Goal: Transaction & Acquisition: Download file/media

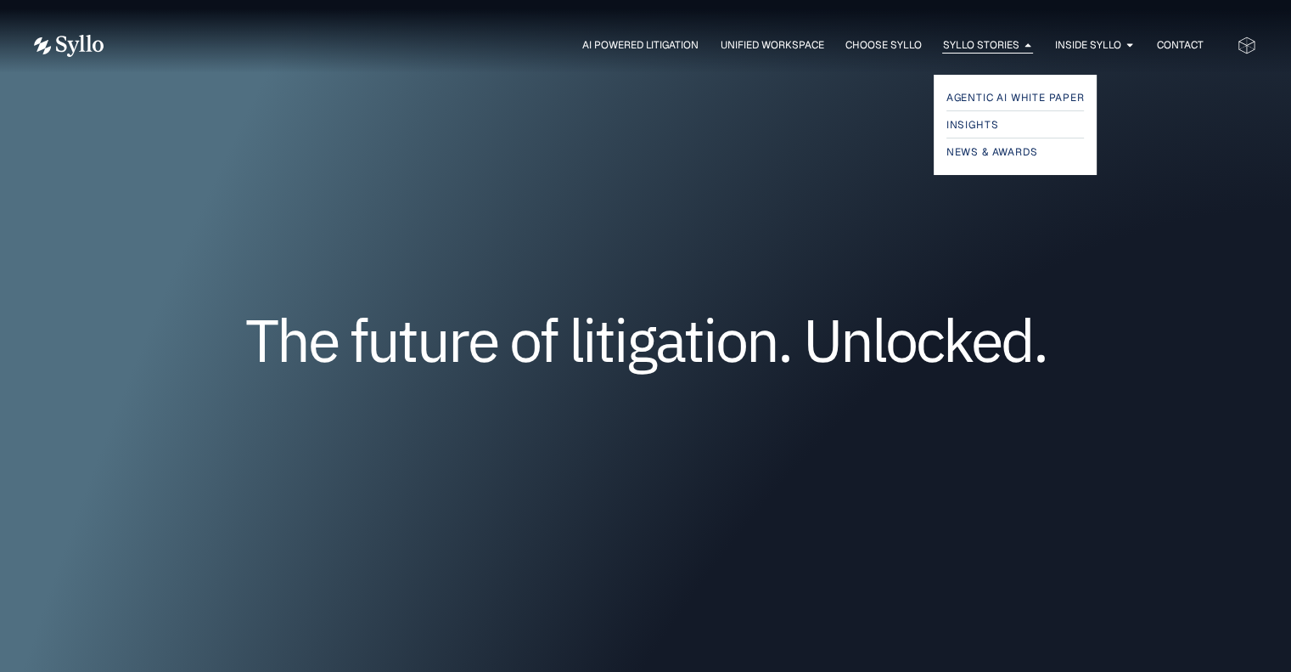
click at [978, 41] on span "Syllo Stories" at bounding box center [980, 44] width 76 height 15
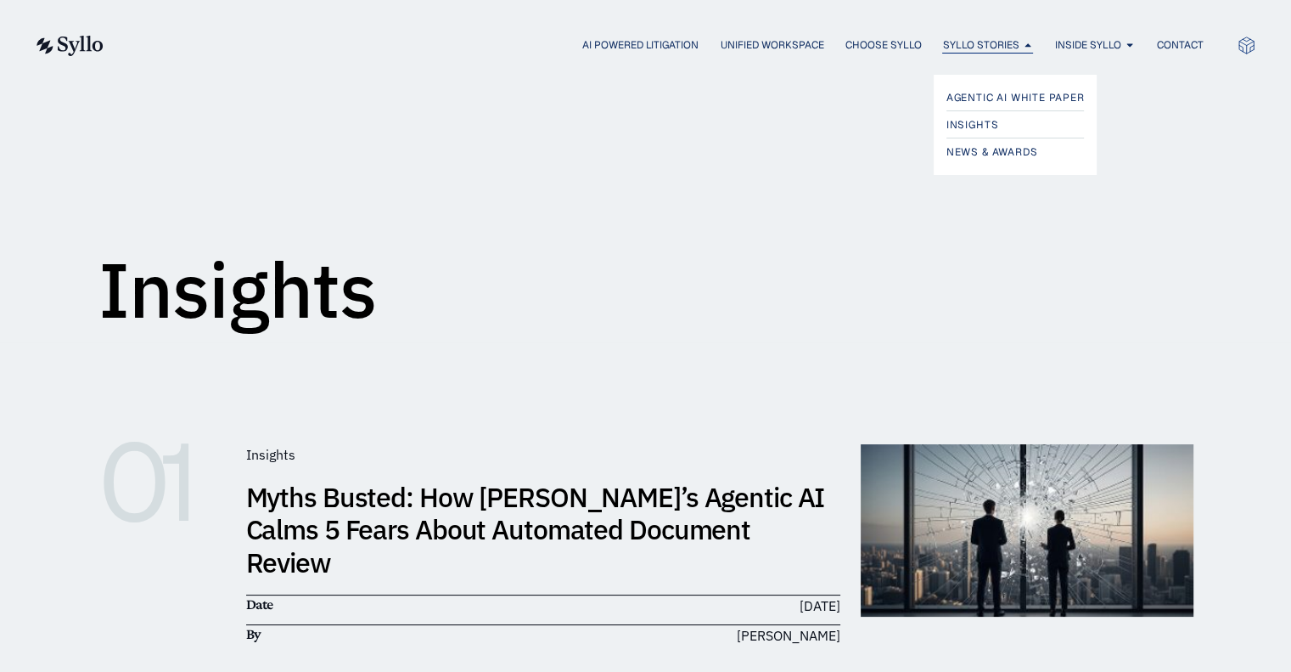
click at [969, 40] on span "Syllo Stories" at bounding box center [980, 44] width 76 height 15
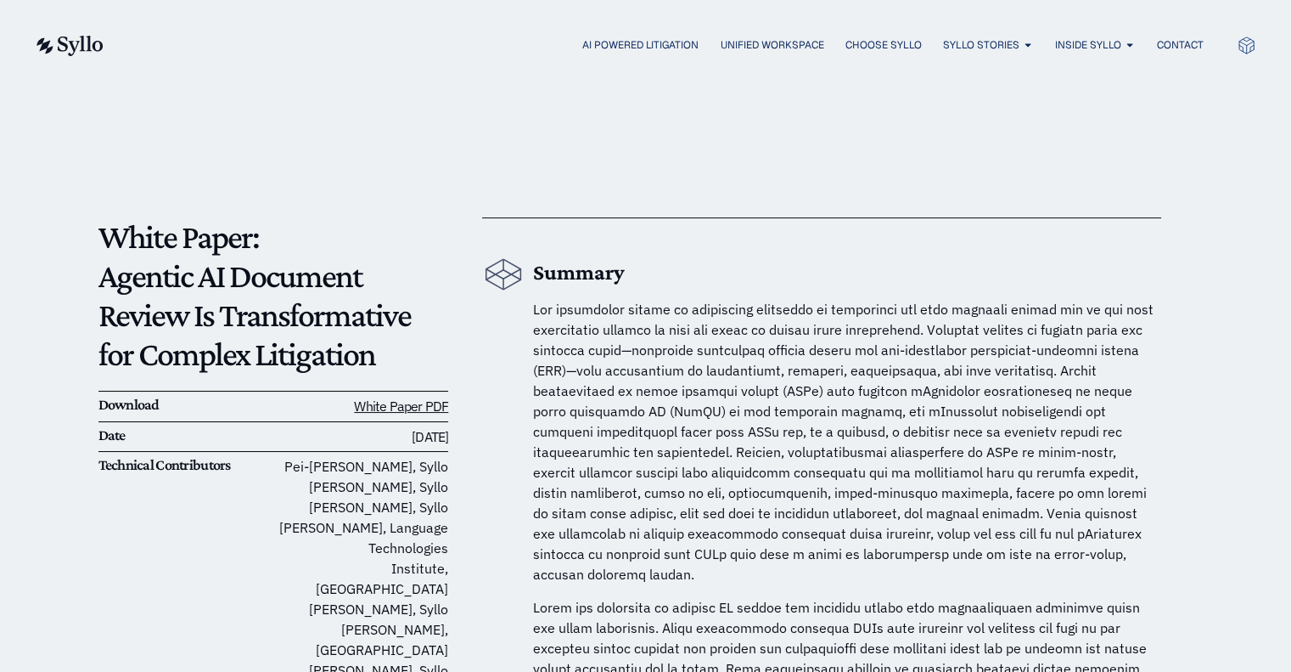
click at [969, 40] on span "Syllo Stories" at bounding box center [980, 44] width 76 height 15
click at [417, 406] on link "White Paper PDF" at bounding box center [401, 405] width 94 height 17
click at [370, 409] on link "White Paper PDF" at bounding box center [401, 405] width 94 height 17
